Goal: Task Accomplishment & Management: Manage account settings

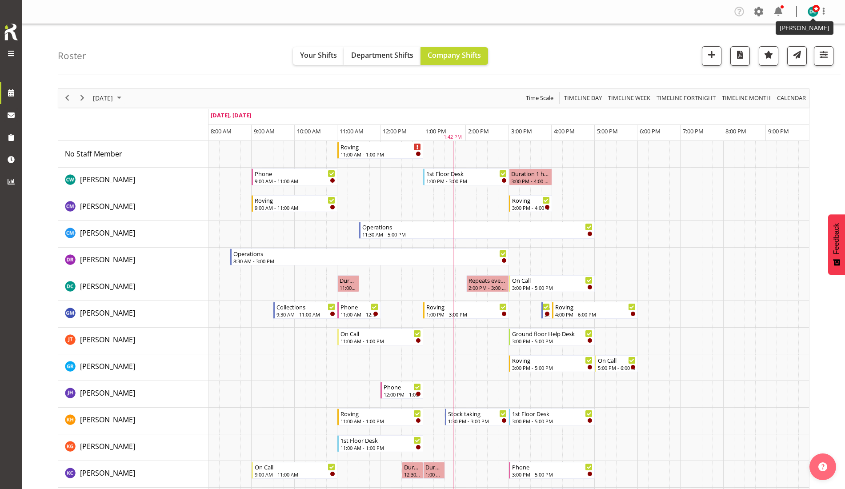
click at [816, 11] on span at bounding box center [816, 8] width 7 height 7
click at [794, 51] on link "Log Out" at bounding box center [786, 47] width 85 height 16
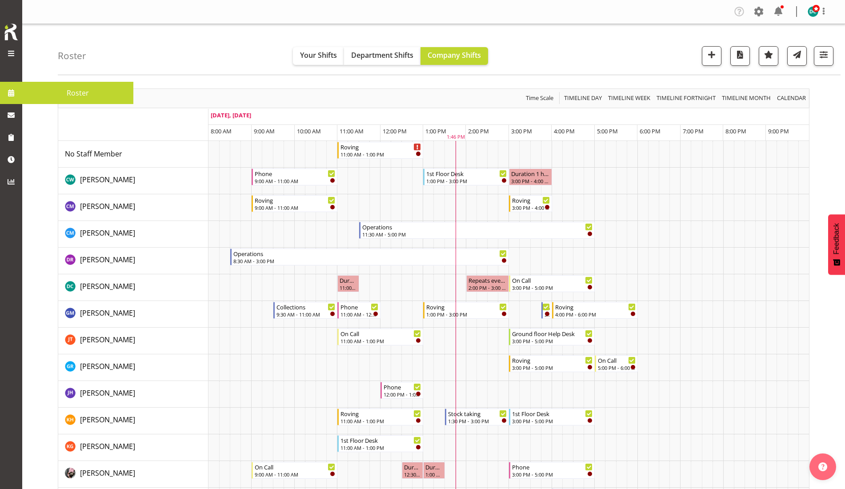
click at [11, 55] on span at bounding box center [11, 53] width 11 height 11
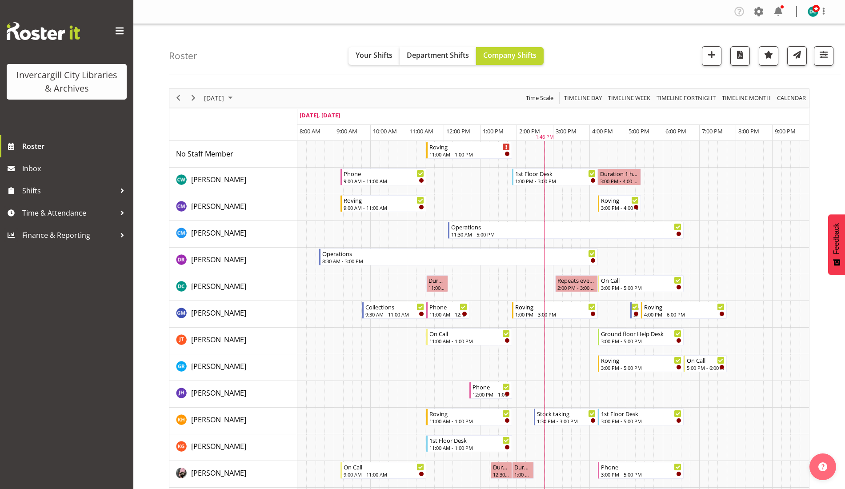
click at [120, 31] on span at bounding box center [119, 31] width 14 height 14
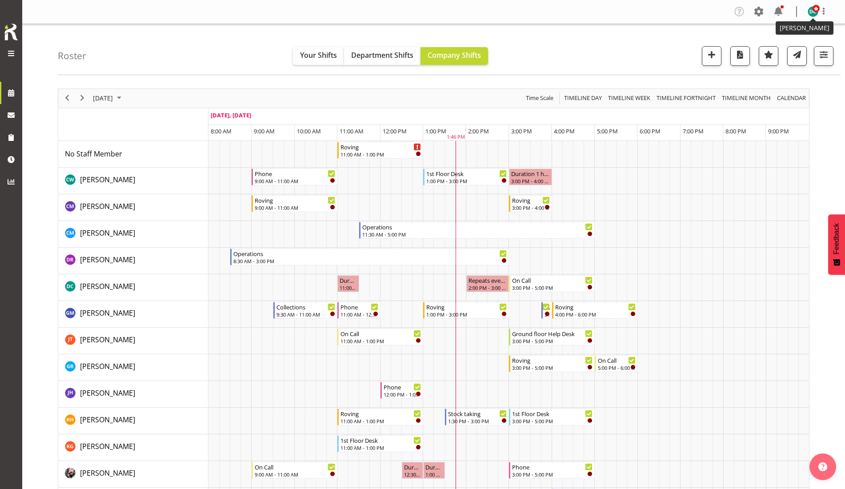
click at [811, 15] on img at bounding box center [813, 11] width 11 height 11
click at [779, 30] on link "Profile" at bounding box center [786, 31] width 85 height 16
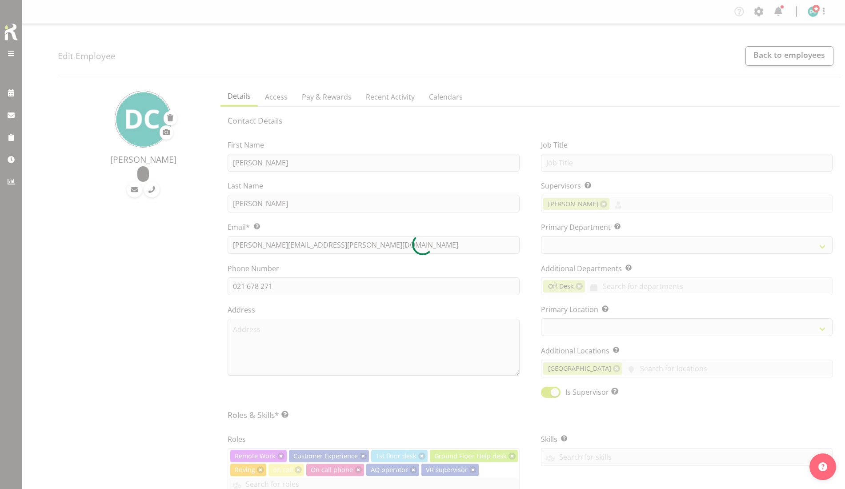
select select "TimelineDay"
select select
select select "921"
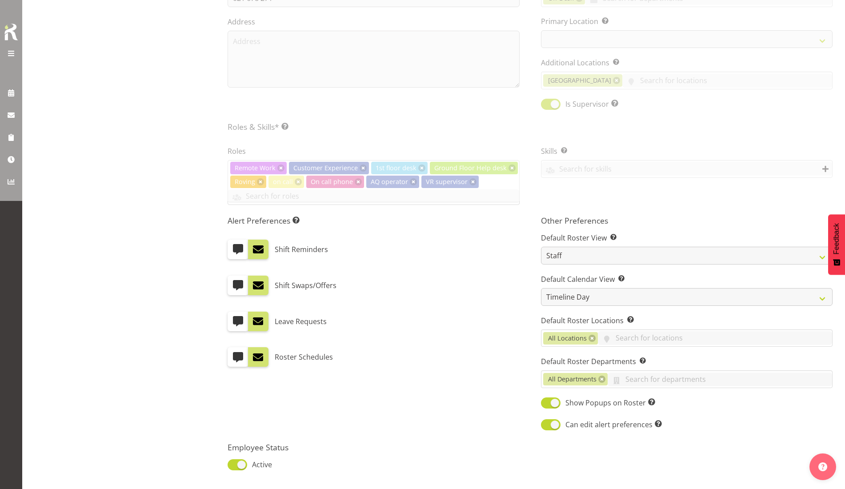
select select "1276"
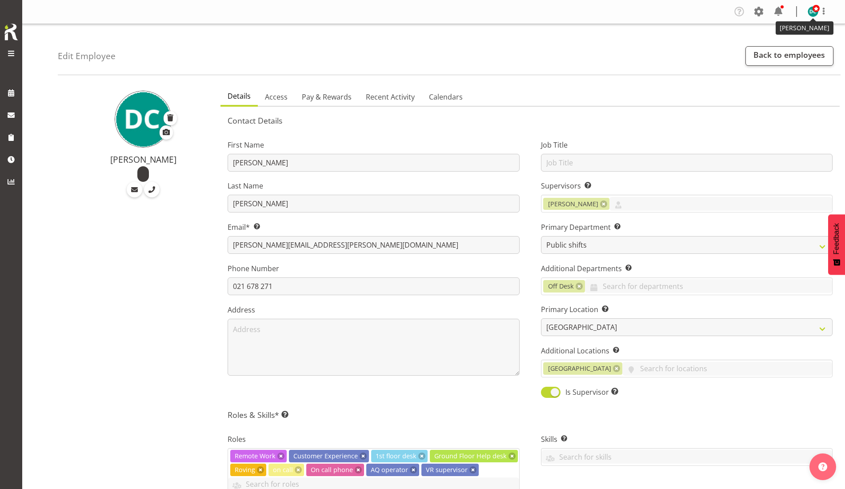
click at [811, 11] on img at bounding box center [813, 11] width 11 height 11
click at [787, 47] on link "Log Out" at bounding box center [786, 47] width 85 height 16
